Goal: Task Accomplishment & Management: Use online tool/utility

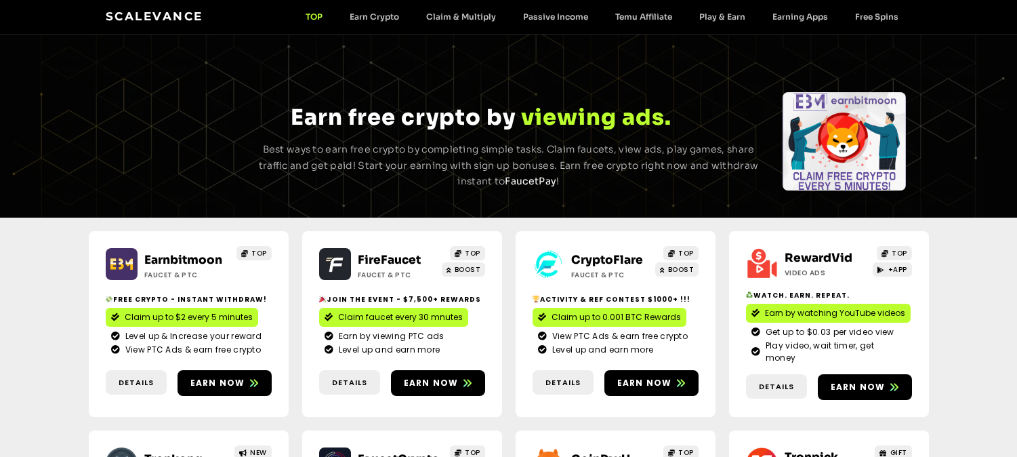
scroll to position [911, 0]
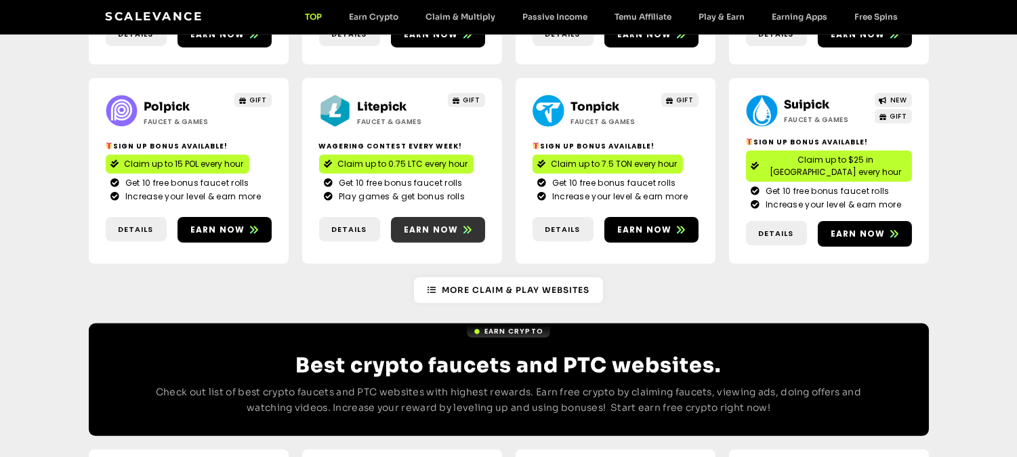
click at [463, 226] on icon at bounding box center [467, 230] width 8 height 8
click at [635, 224] on span "Earn now" at bounding box center [644, 230] width 55 height 12
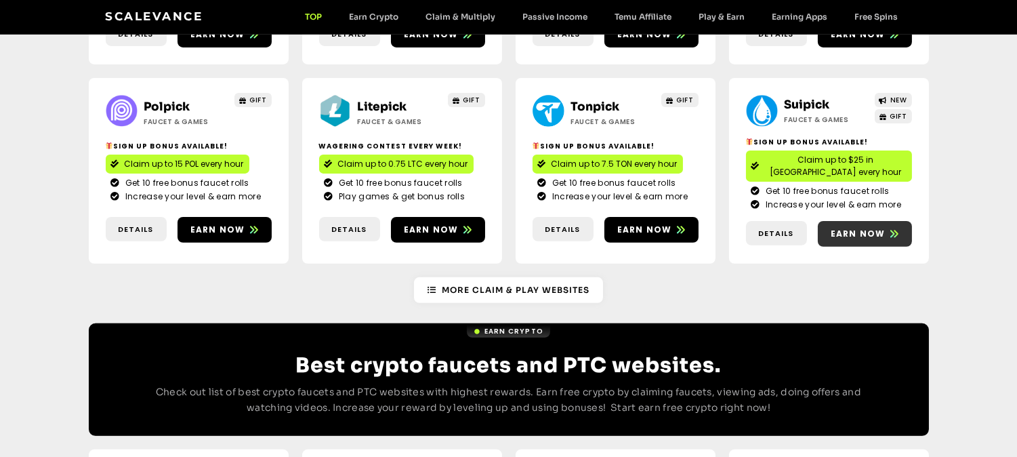
click at [876, 228] on span "Earn now" at bounding box center [858, 234] width 55 height 12
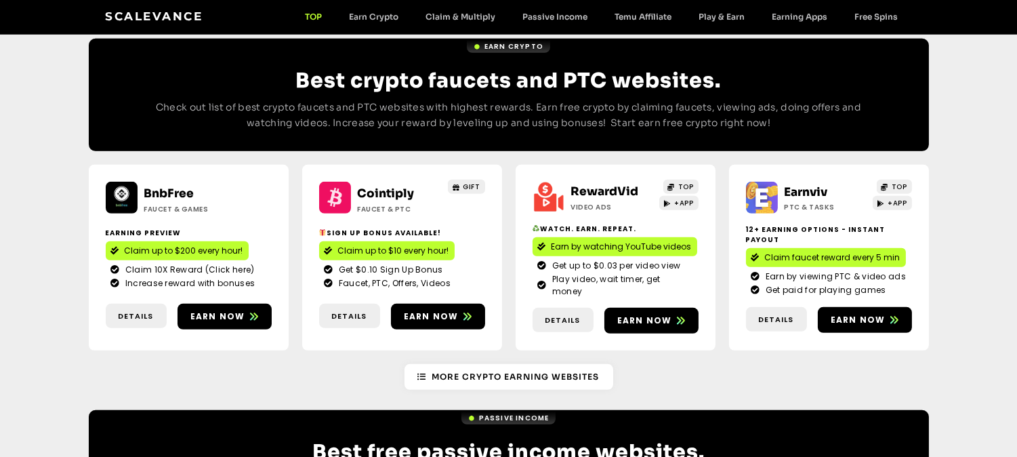
scroll to position [1193, 0]
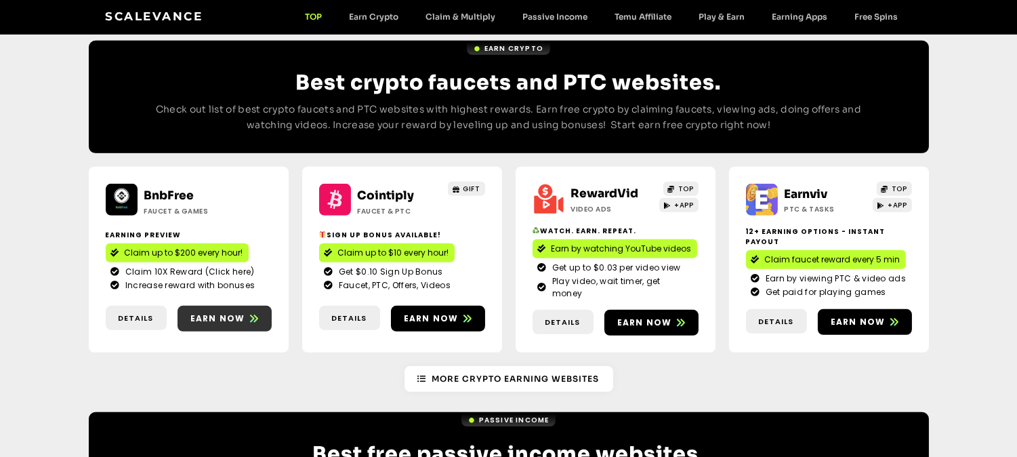
click at [245, 312] on span "Earn now" at bounding box center [225, 318] width 94 height 12
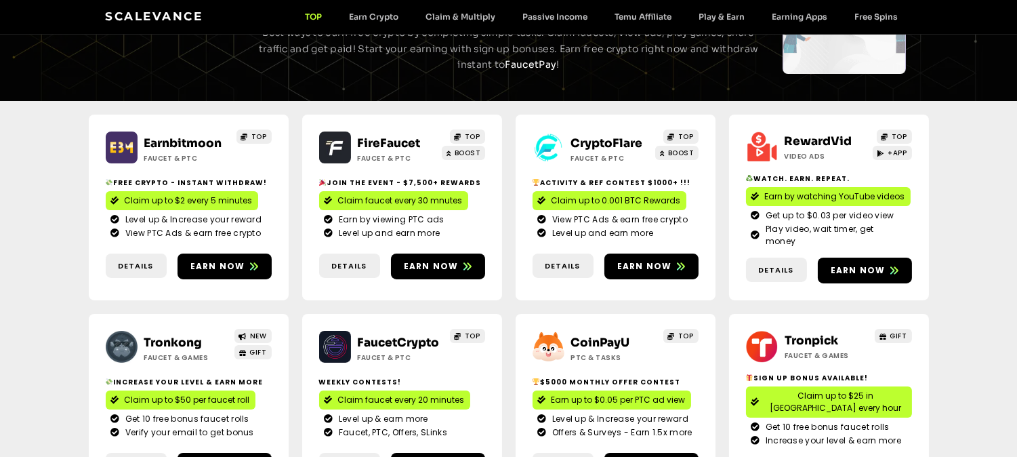
scroll to position [334, 0]
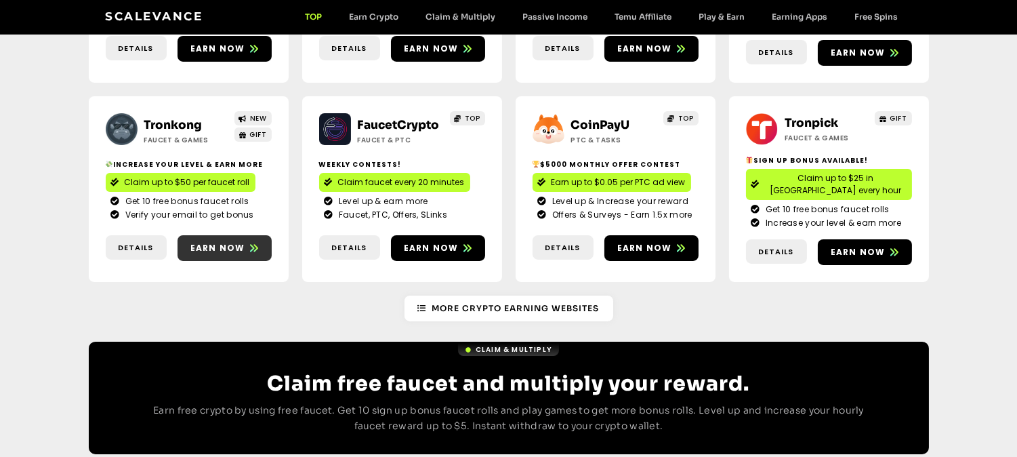
click at [251, 244] on icon at bounding box center [254, 247] width 8 height 7
click at [591, 173] on link "Earn up to $0.05 per PTC ad view" at bounding box center [612, 182] width 159 height 19
click at [866, 246] on span "Earn now" at bounding box center [858, 252] width 55 height 12
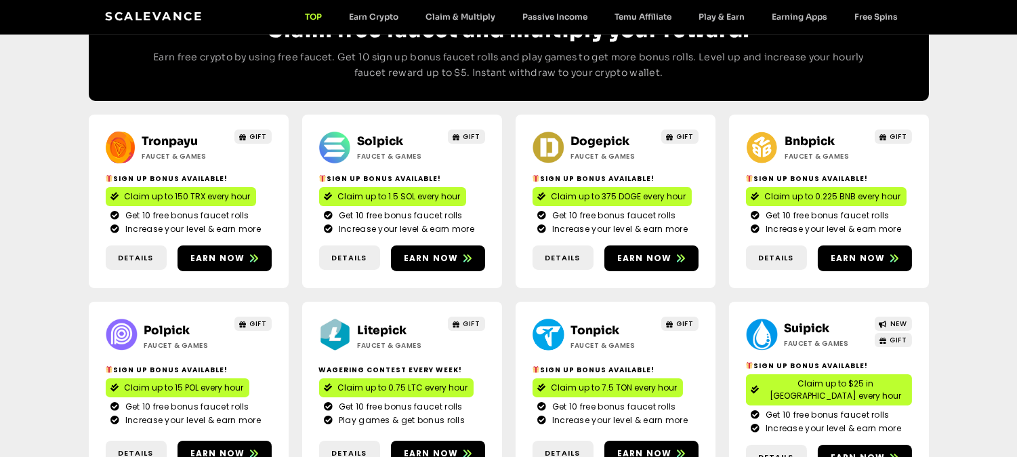
scroll to position [696, 0]
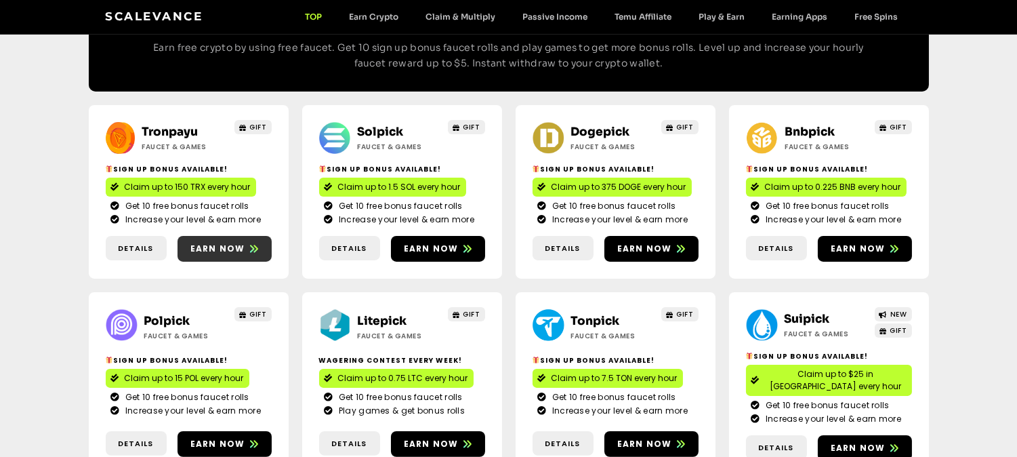
click at [232, 243] on span "Earn now" at bounding box center [217, 249] width 55 height 12
click at [455, 243] on span "Earn now" at bounding box center [431, 249] width 55 height 12
click at [655, 243] on span "Earn now" at bounding box center [644, 249] width 55 height 12
click at [859, 243] on span "Earn now" at bounding box center [858, 249] width 55 height 12
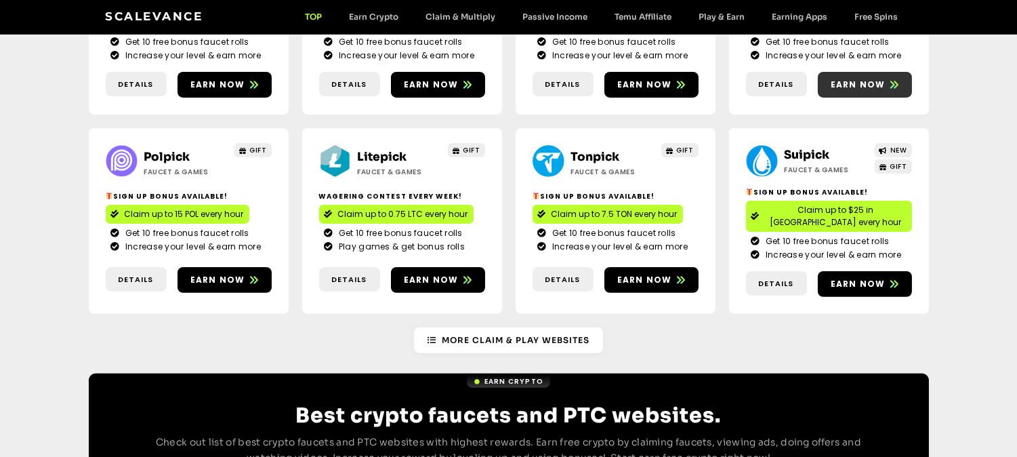
scroll to position [861, 0]
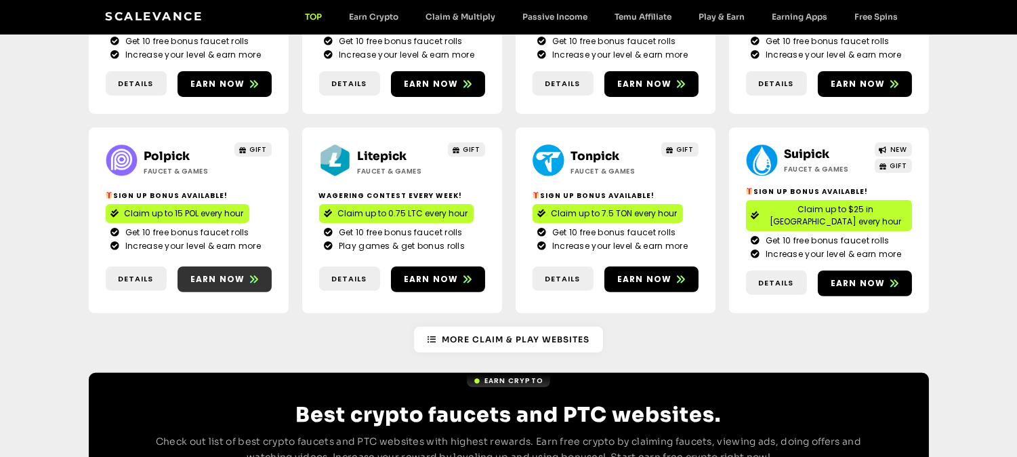
click at [251, 275] on icon at bounding box center [254, 278] width 8 height 7
click at [407, 327] on div "More Claim & Play Websites" at bounding box center [509, 340] width 840 height 26
click at [424, 273] on span "Earn now" at bounding box center [431, 279] width 55 height 12
click at [650, 273] on span "Earn now" at bounding box center [644, 279] width 55 height 12
click at [855, 277] on span "Earn now" at bounding box center [858, 283] width 55 height 12
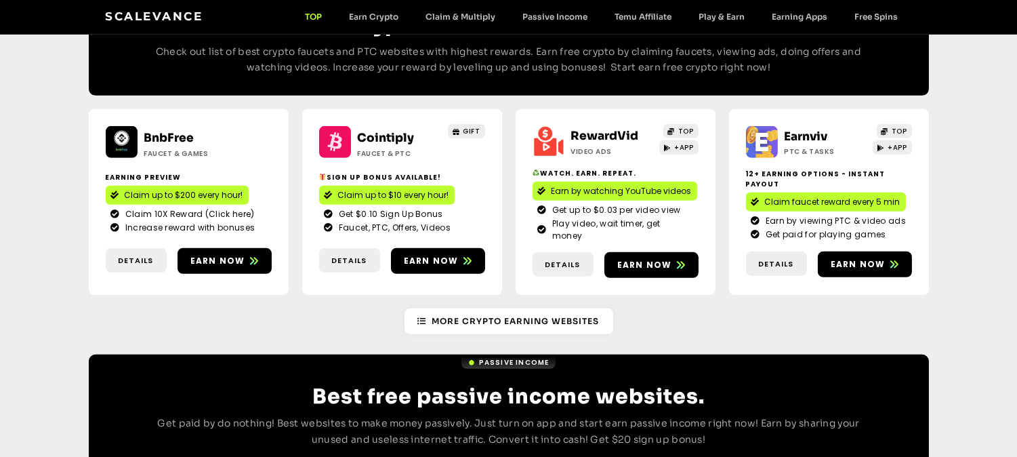
scroll to position [1252, 0]
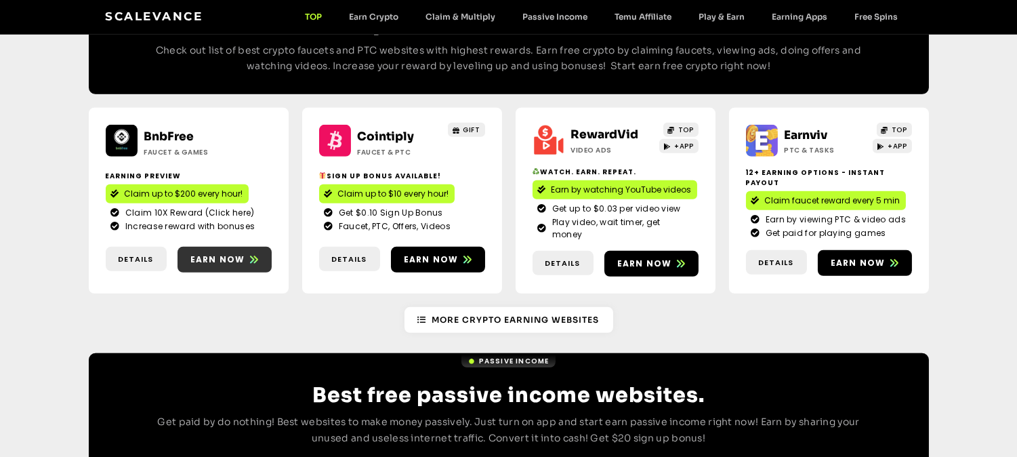
click at [245, 253] on span "Earn now" at bounding box center [225, 259] width 94 height 12
